Goal: Task Accomplishment & Management: Use online tool/utility

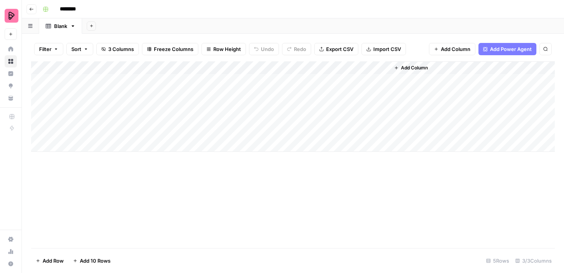
click at [424, 21] on div "Add Sheet" at bounding box center [323, 25] width 482 height 15
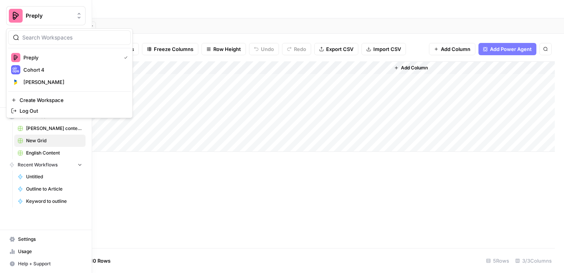
click at [16, 15] on img "Workspace: Preply" at bounding box center [16, 16] width 14 height 14
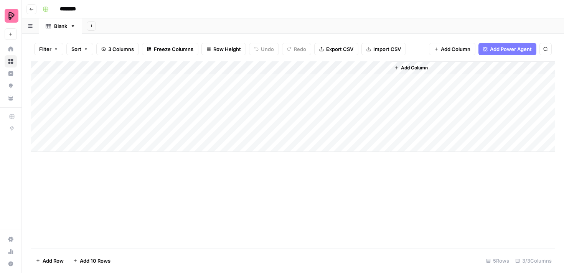
click at [116, 20] on div "Add Sheet" at bounding box center [323, 25] width 482 height 15
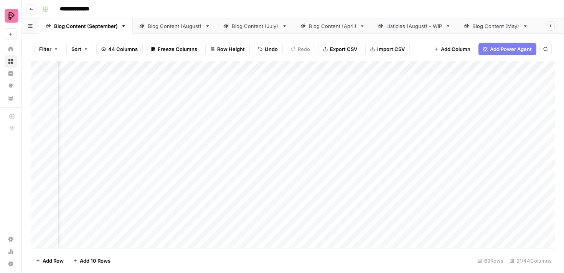
scroll to position [0, 69]
click at [337, 68] on div "Add Column" at bounding box center [292, 154] width 523 height 187
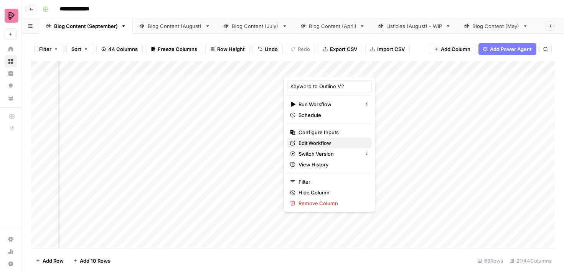
click at [336, 141] on span "Edit Workflow" at bounding box center [331, 143] width 67 height 8
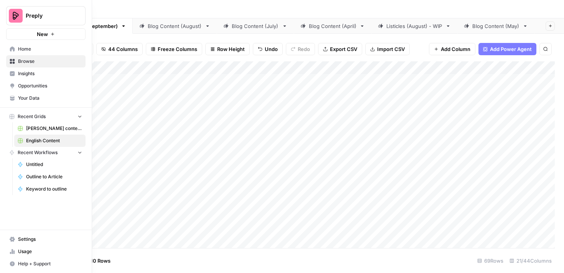
click at [29, 99] on span "Your Data" at bounding box center [50, 98] width 64 height 7
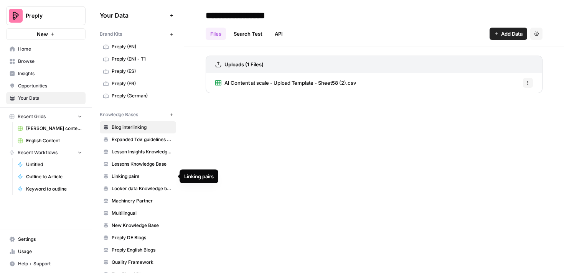
click at [132, 164] on span "Lessons Knowledge Base" at bounding box center [142, 164] width 61 height 7
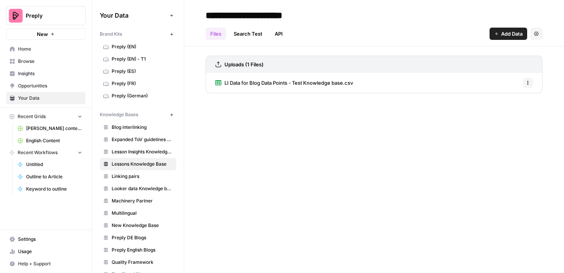
scroll to position [17, 0]
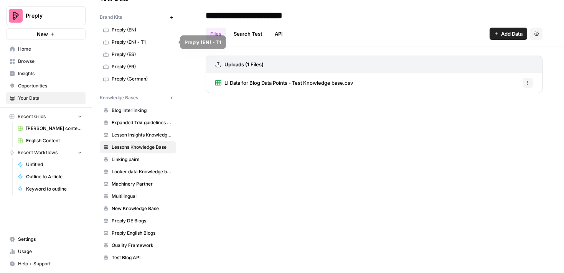
click at [127, 40] on span "Preply (EN) - T1" at bounding box center [142, 42] width 61 height 7
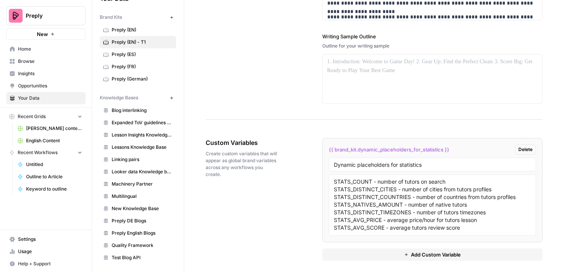
scroll to position [1262, 0]
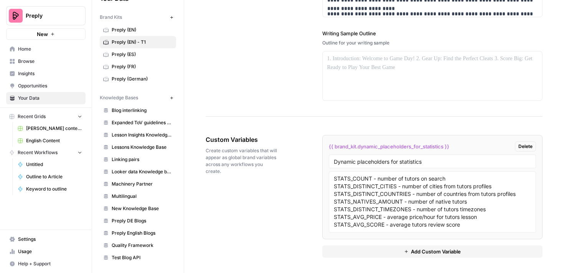
click at [354, 253] on button "Add Custom Variable" at bounding box center [432, 251] width 221 height 12
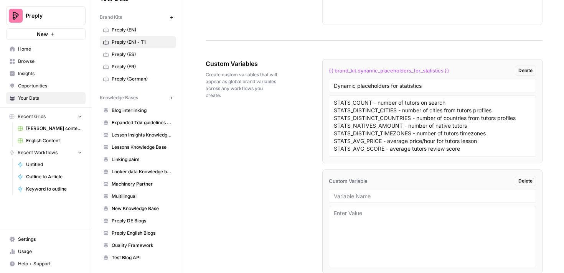
scroll to position [1339, 0]
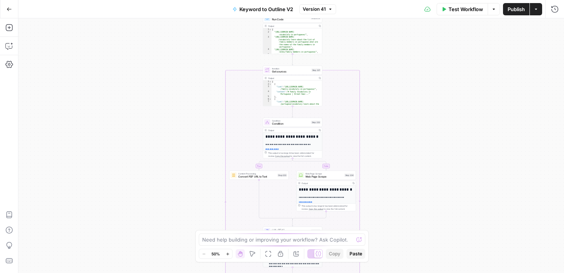
click at [292, 70] on span "Get sources" at bounding box center [291, 72] width 38 height 4
type textarea "**********"
click at [295, 94] on div "[ { "link" : "https://streetsmartbrazil.com /family-vocabulary-in-portuguese/" …" at bounding box center [297, 101] width 51 height 41
